Goal: Task Accomplishment & Management: Use online tool/utility

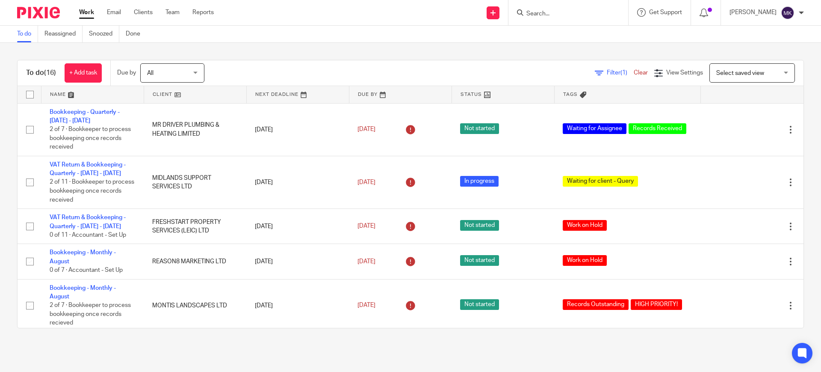
click at [561, 20] on div at bounding box center [568, 12] width 120 height 25
click at [563, 17] on input "Search" at bounding box center [563, 14] width 77 height 8
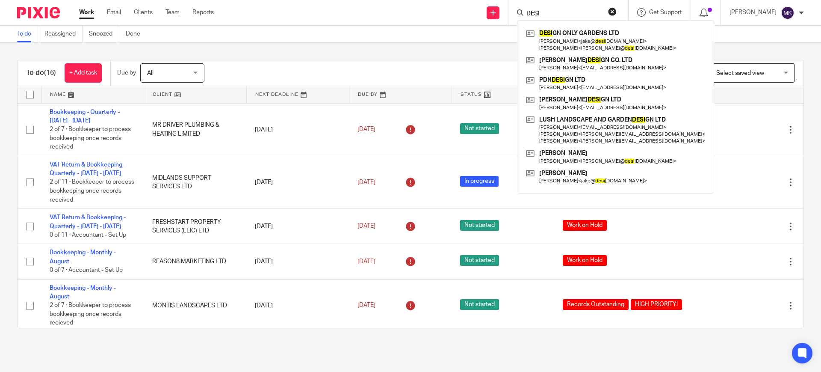
type input "DESI"
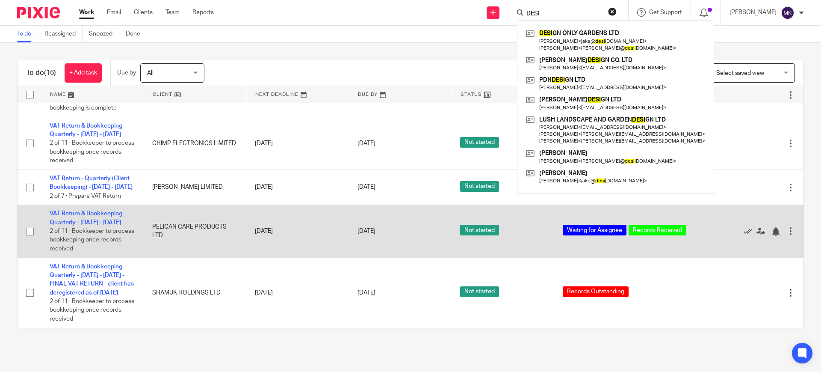
scroll to position [520, 0]
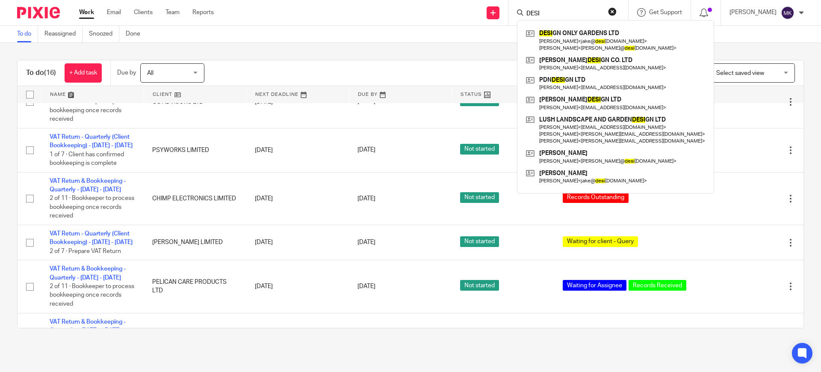
click at [383, 37] on div "To do Reassigned Snoozed Done" at bounding box center [410, 34] width 821 height 17
